Goal: Information Seeking & Learning: Learn about a topic

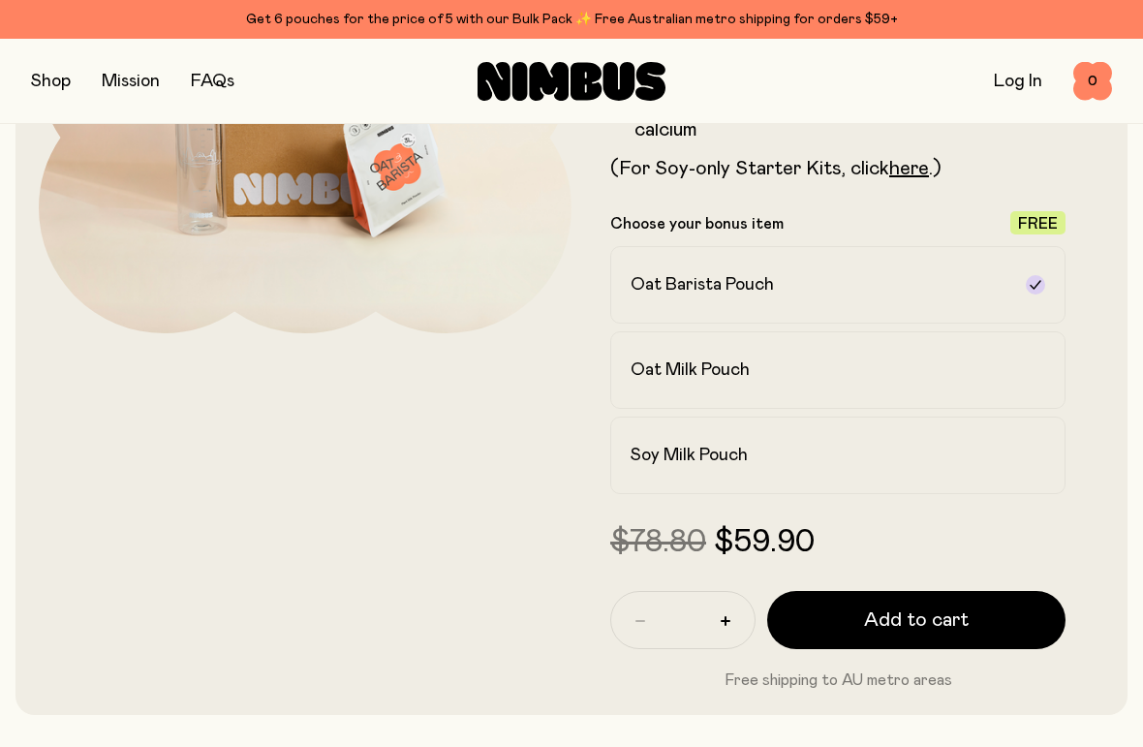
scroll to position [368, 0]
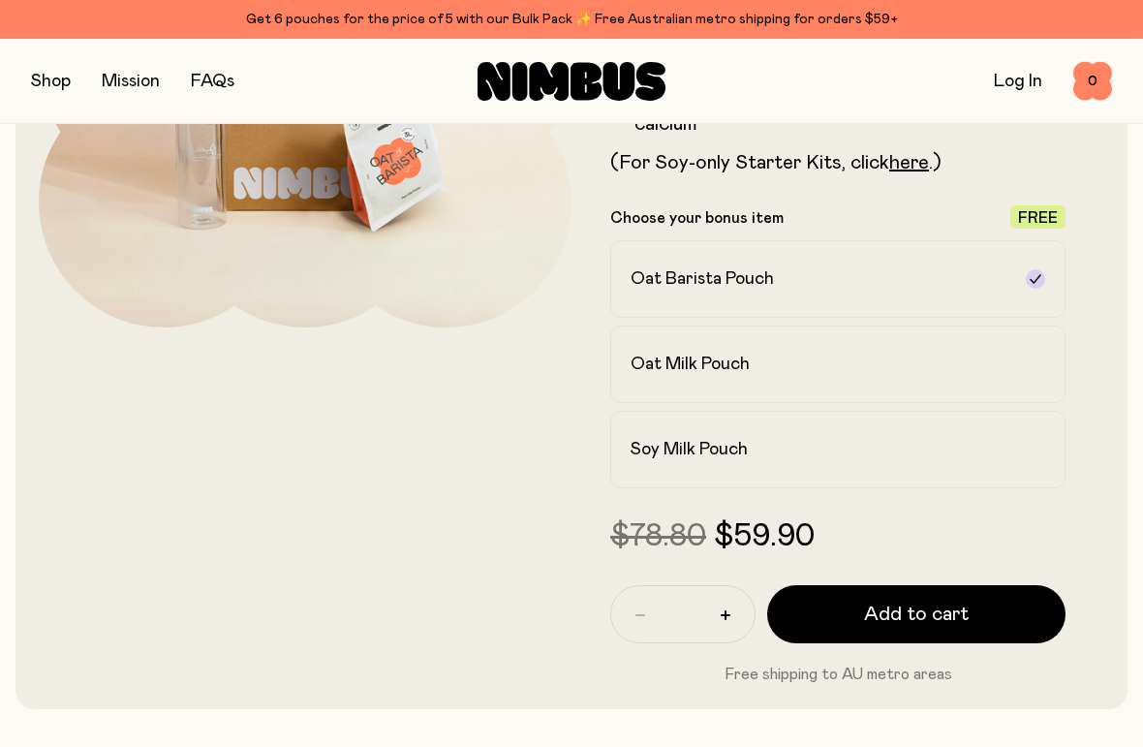
click at [722, 351] on label "Oat Milk Pouch" at bounding box center [837, 363] width 455 height 77
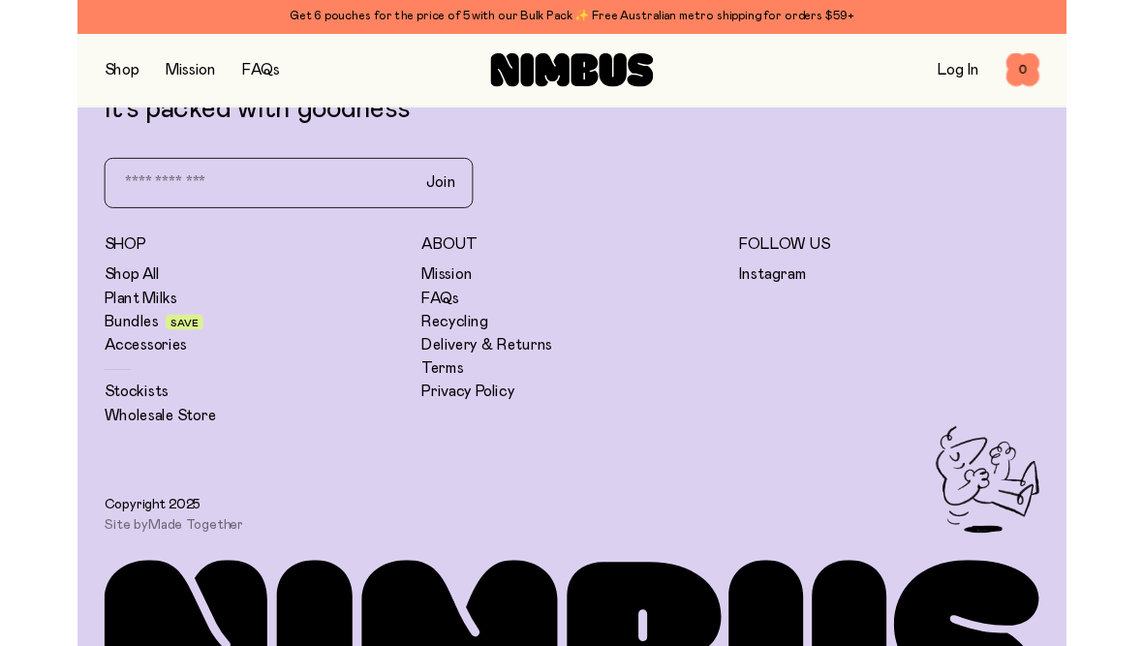
scroll to position [6499, 0]
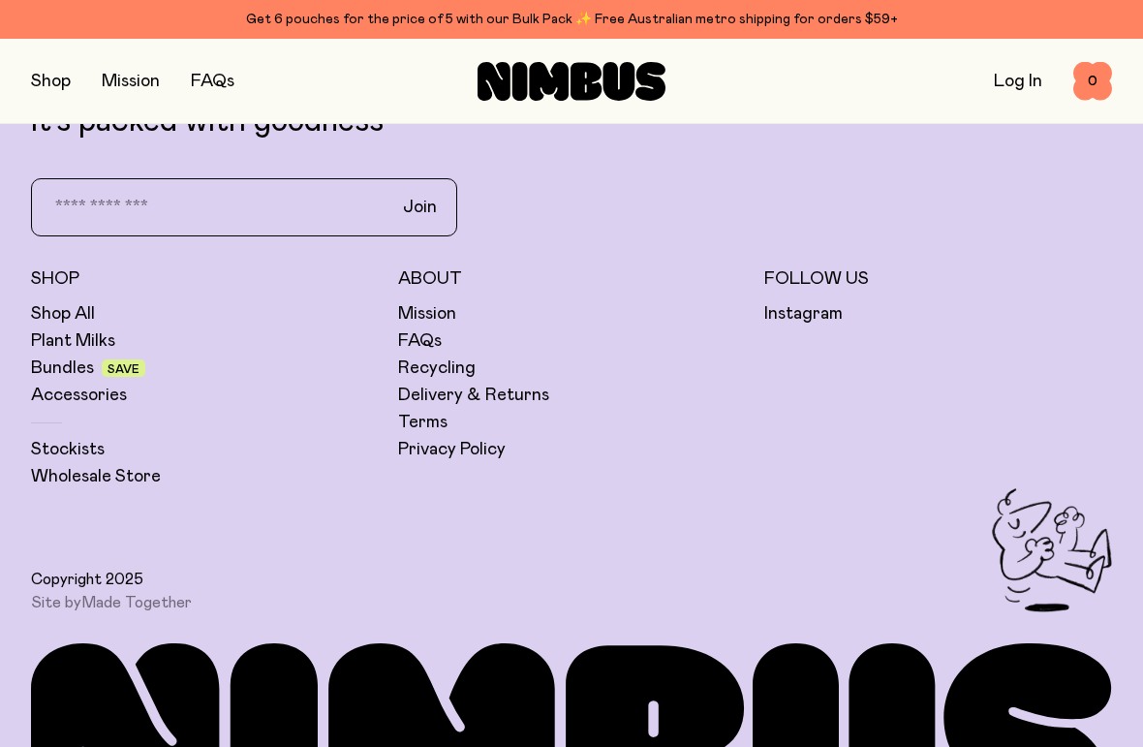
click at [58, 356] on link "Bundles" at bounding box center [62, 367] width 63 height 23
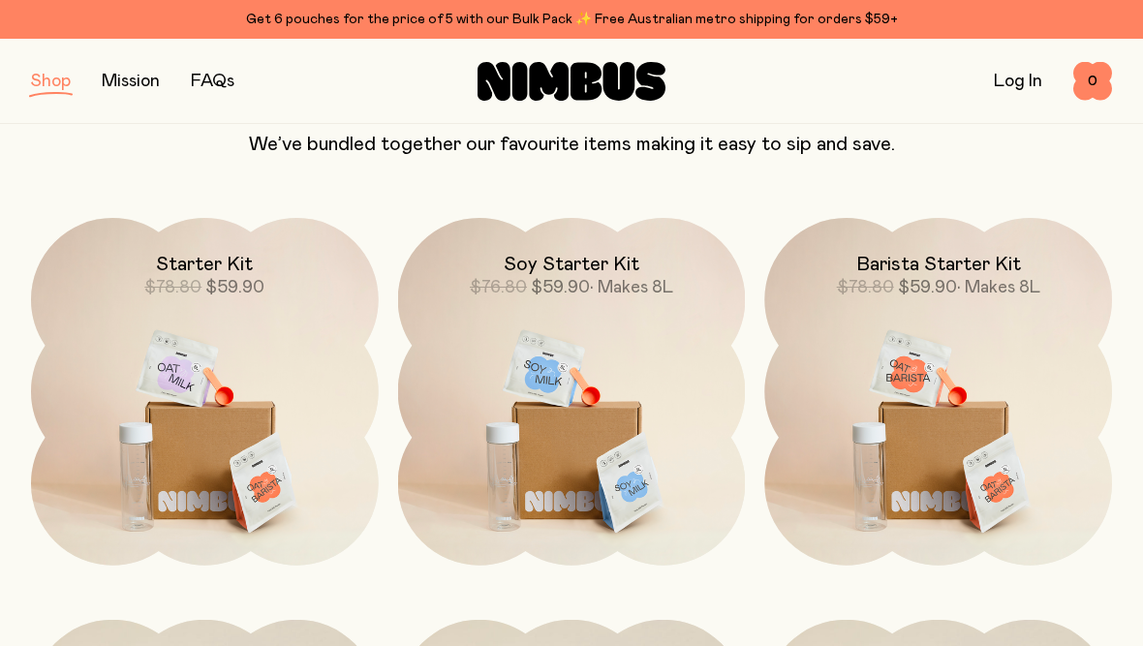
scroll to position [183, 0]
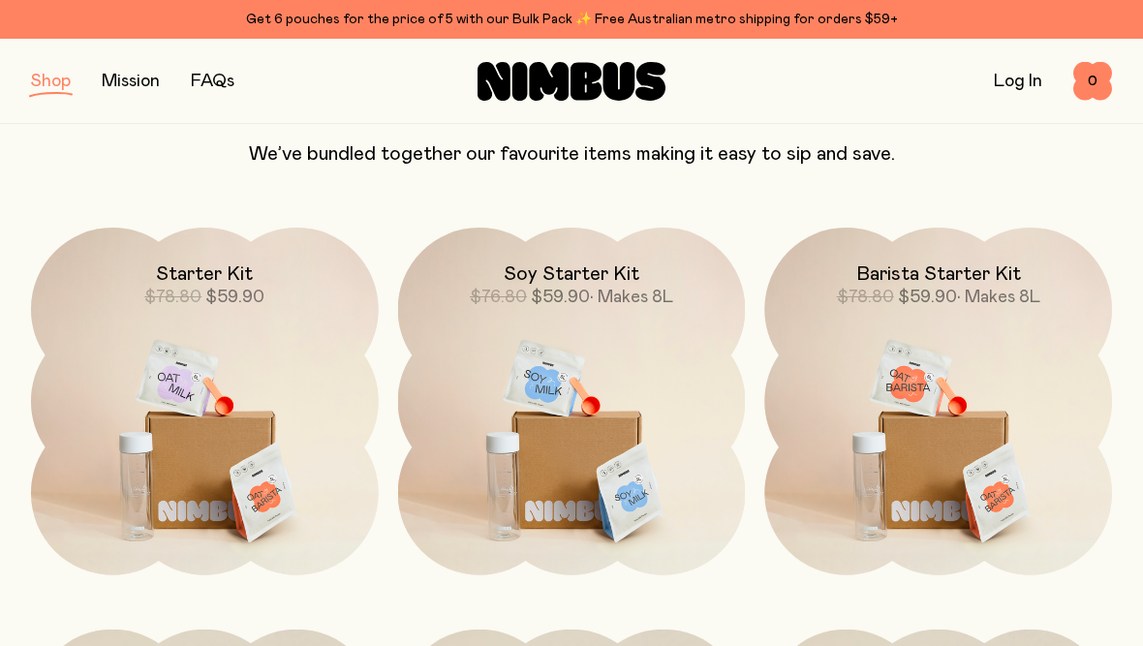
click at [238, 274] on h2 "Starter Kit" at bounding box center [204, 273] width 97 height 23
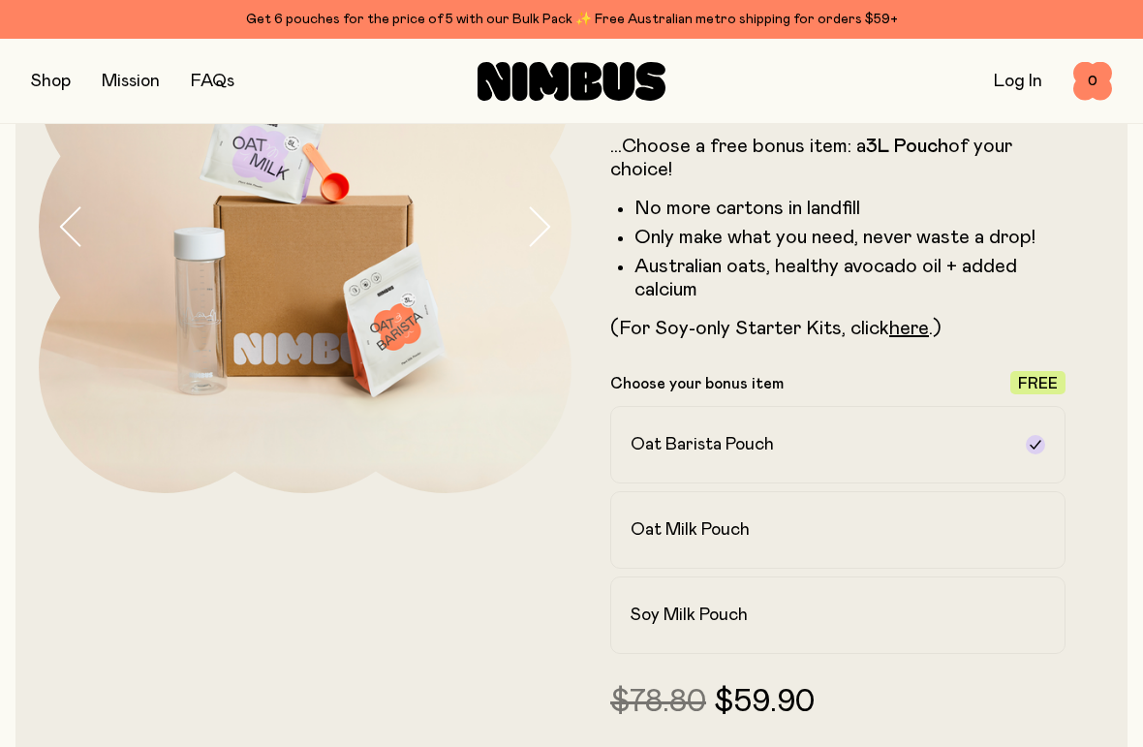
scroll to position [203, 0]
click at [748, 533] on h2 "Oat Milk Pouch" at bounding box center [689, 528] width 119 height 23
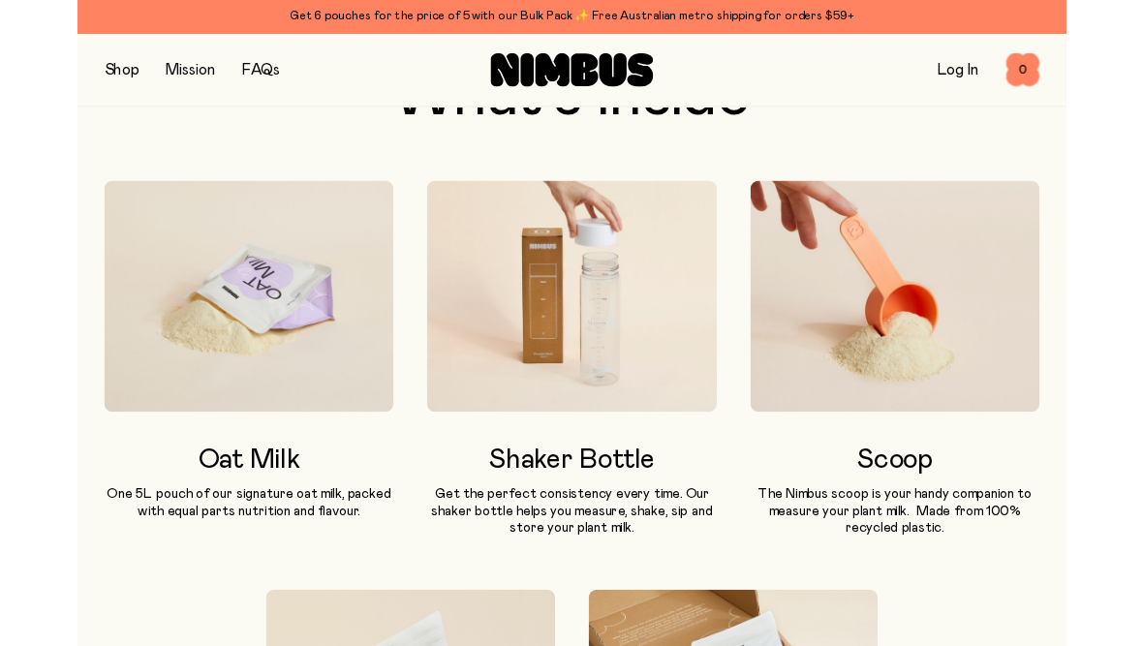
scroll to position [1120, 0]
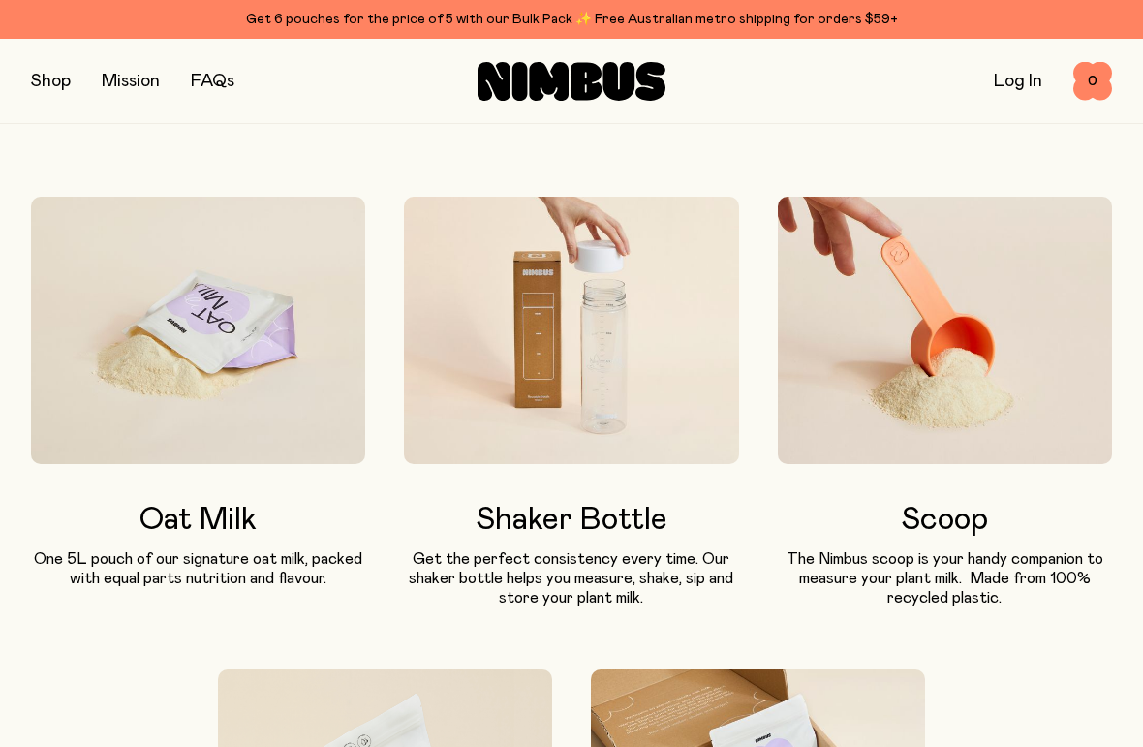
click at [212, 79] on link "FAQs" at bounding box center [213, 81] width 44 height 17
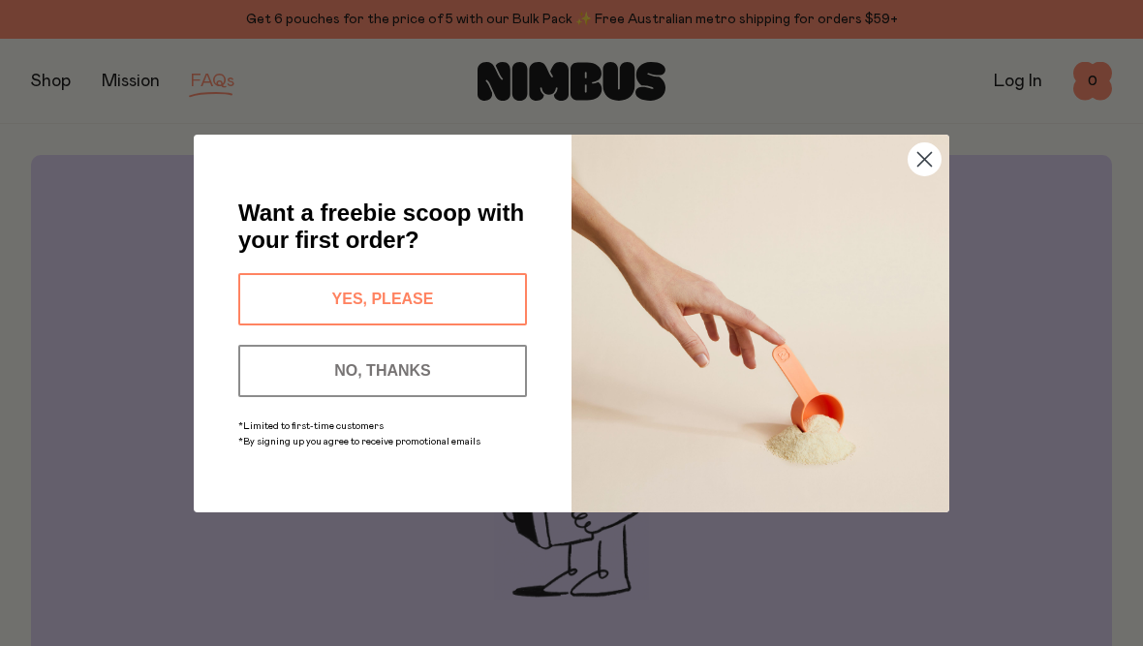
click at [312, 302] on button "YES, PLEASE" at bounding box center [382, 299] width 289 height 52
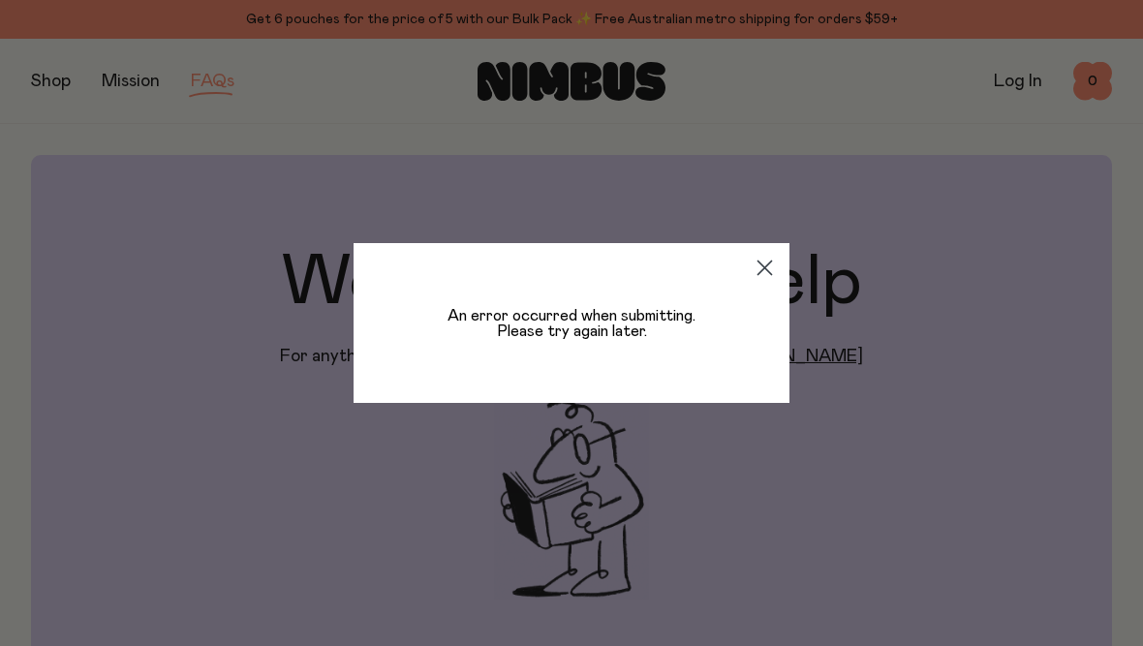
click at [769, 265] on circle "Close dialog" at bounding box center [765, 268] width 32 height 32
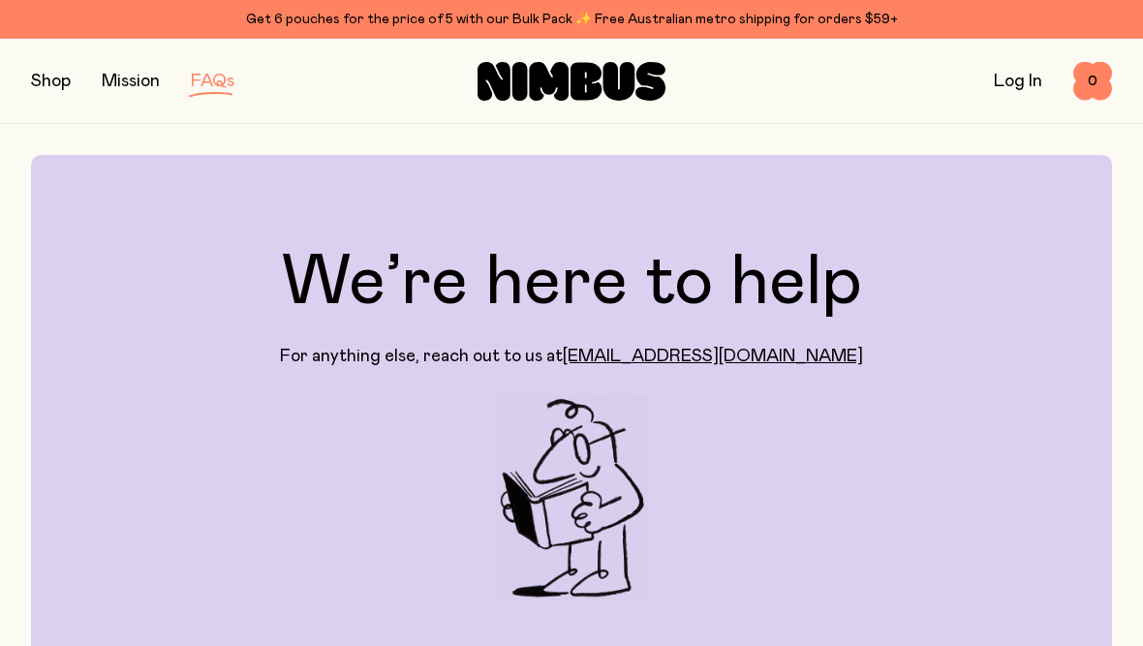
click at [765, 357] on link "[EMAIL_ADDRESS][DOMAIN_NAME]" at bounding box center [713, 356] width 300 height 17
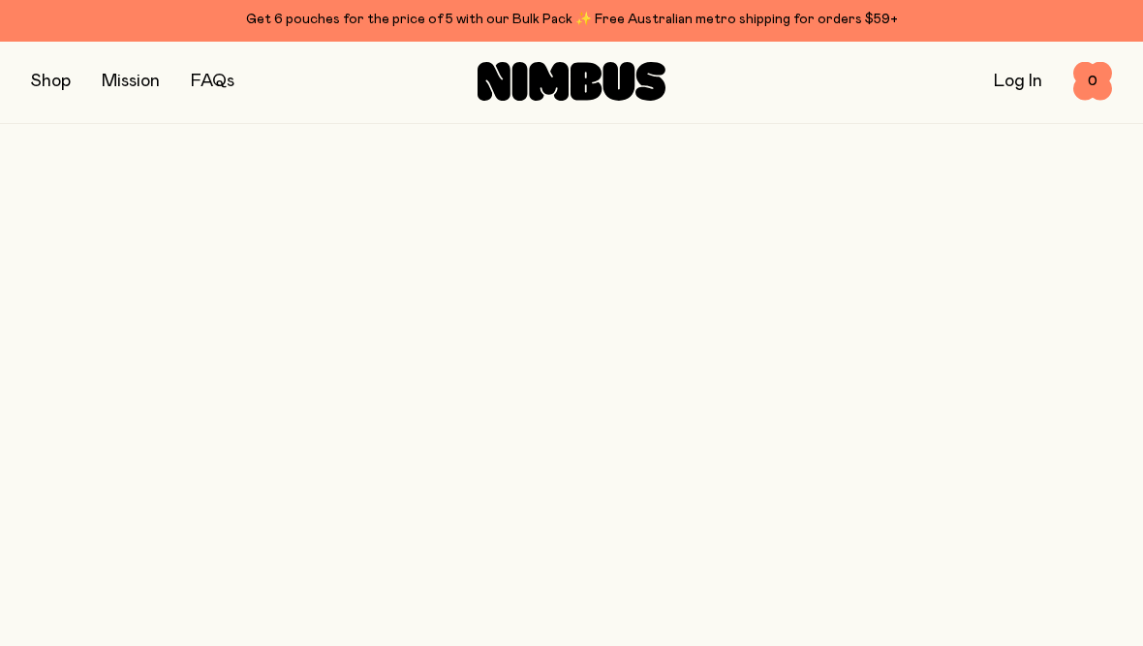
scroll to position [1120, 0]
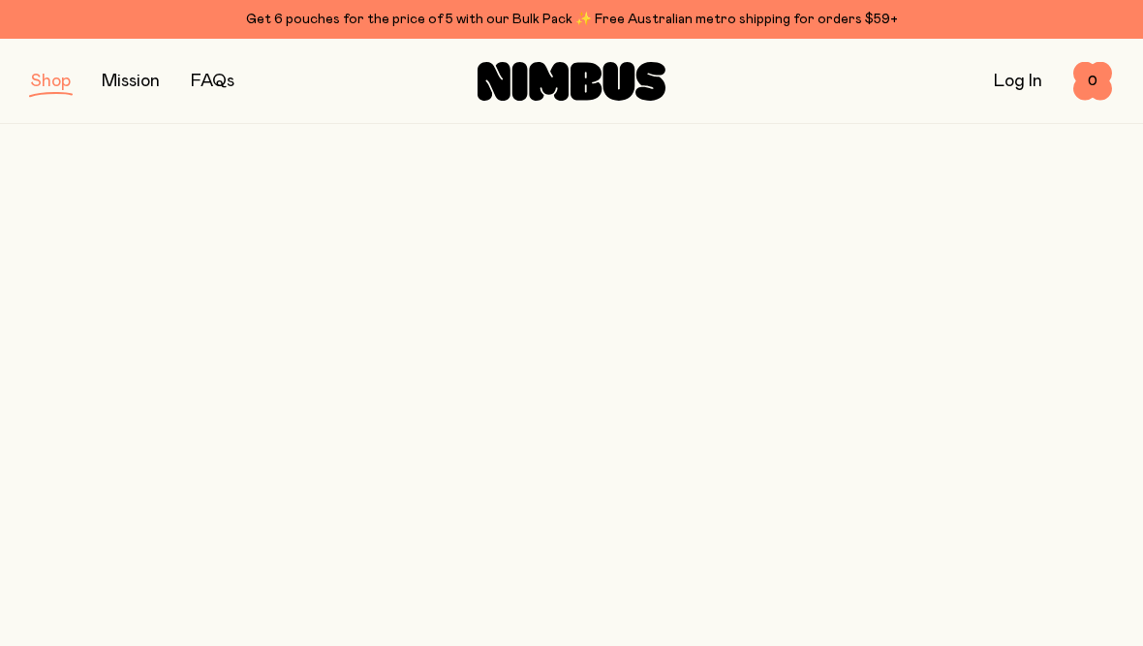
scroll to position [183, 0]
